Goal: Navigation & Orientation: Understand site structure

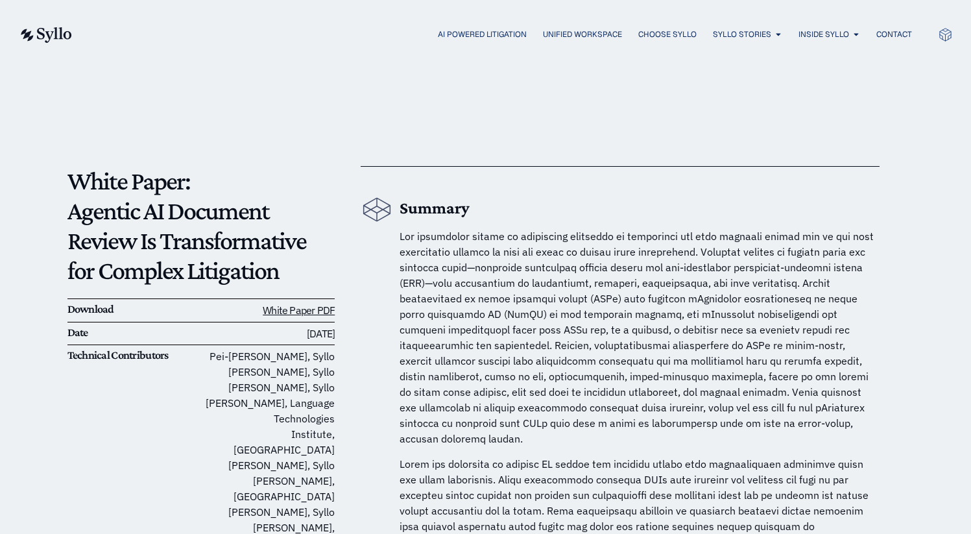
click at [659, 54] on div "AI Powered Litigation Unified Workspace Choose Syllo Syllo Stories Close Syllo …" at bounding box center [486, 34] width 934 height 69
click at [820, 71] on span "OUR TEAM" at bounding box center [824, 75] width 40 height 16
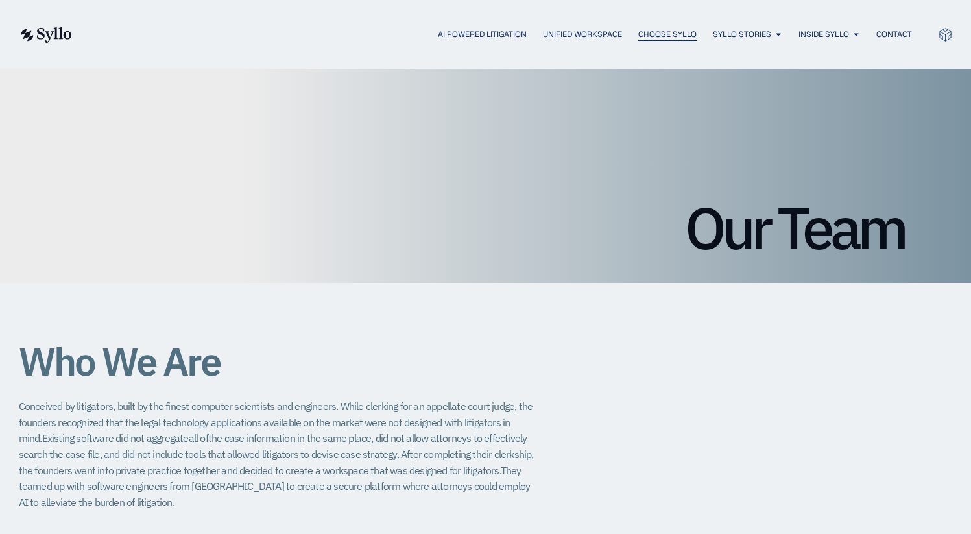
click at [670, 32] on span "Choose Syllo" at bounding box center [667, 35] width 58 height 12
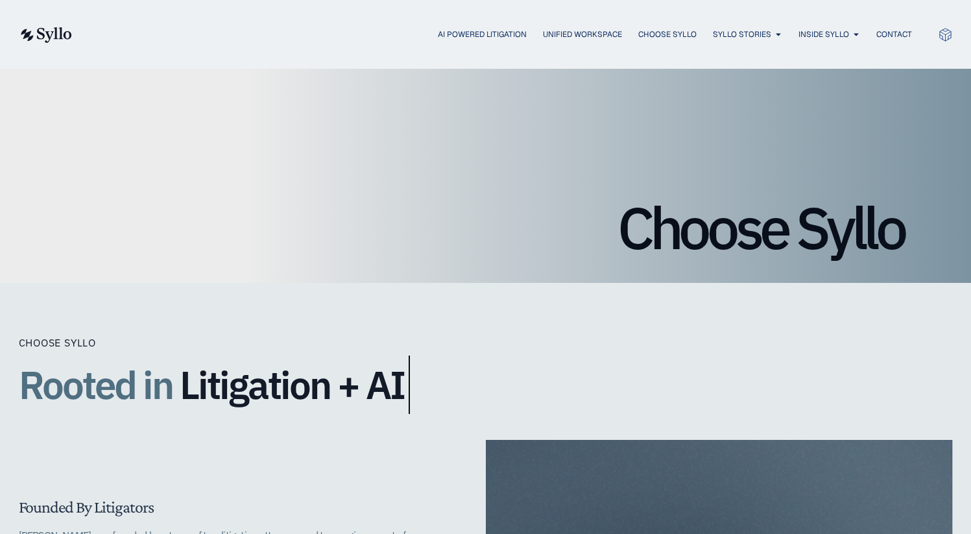
click at [54, 36] on img at bounding box center [45, 35] width 53 height 16
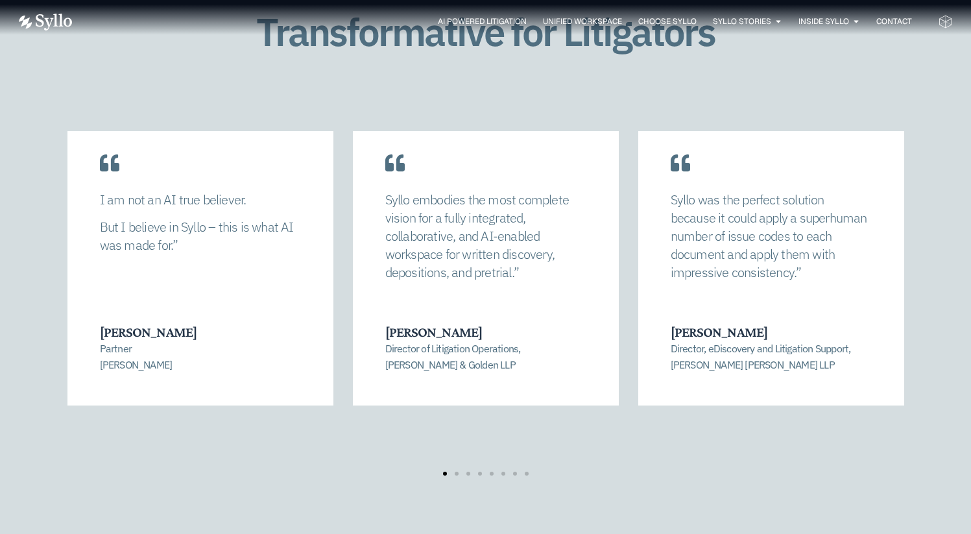
scroll to position [2727, 0]
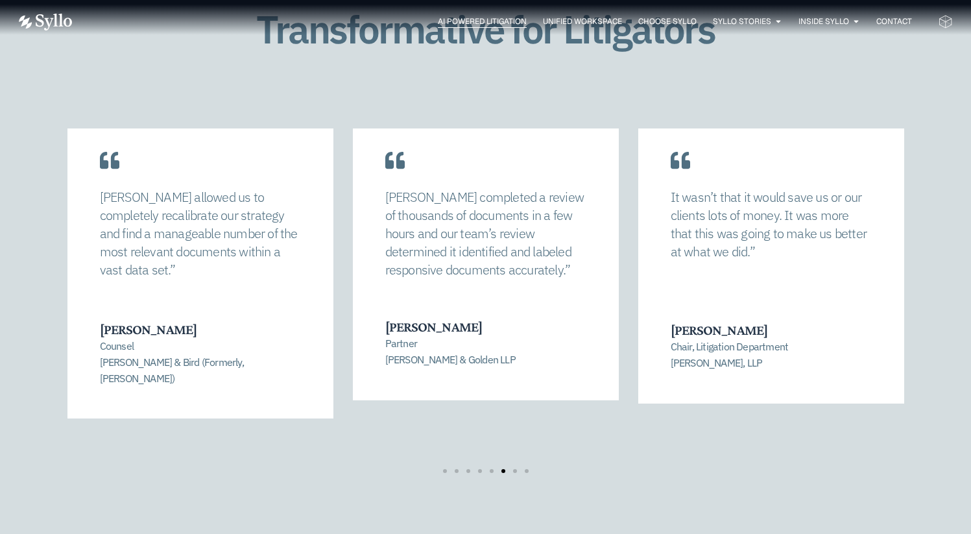
click at [475, 17] on span "AI Powered Litigation" at bounding box center [482, 22] width 89 height 12
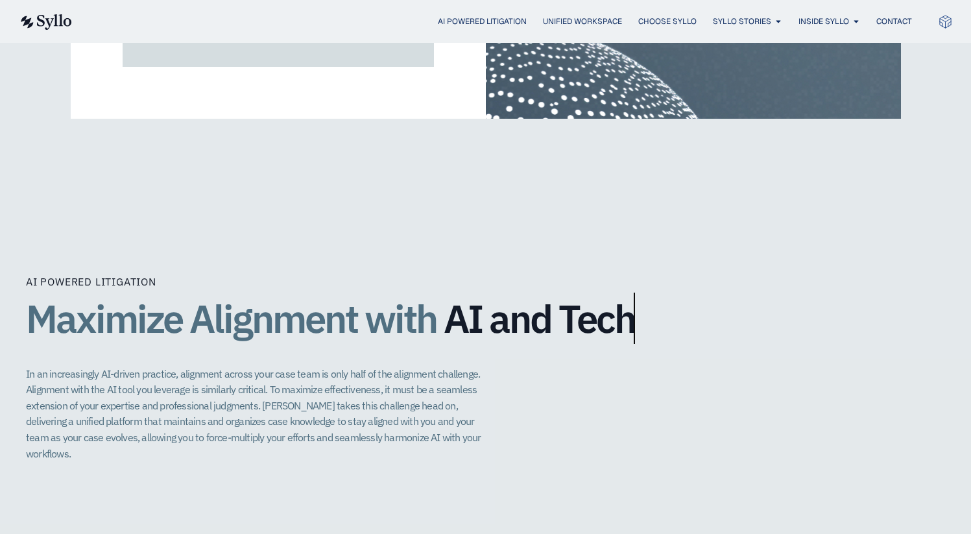
scroll to position [2445, 0]
